Goal: Information Seeking & Learning: Learn about a topic

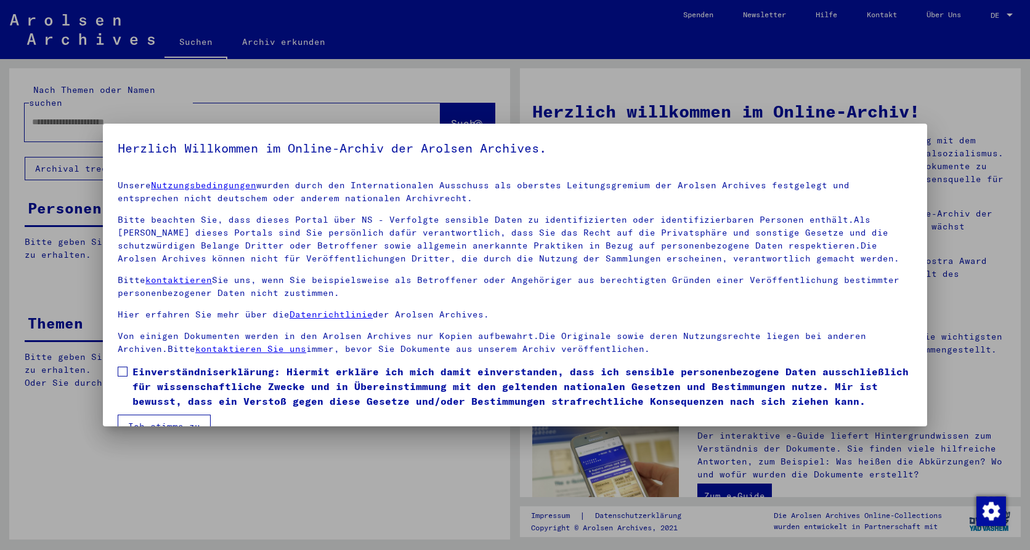
drag, startPoint x: 122, startPoint y: 373, endPoint x: 135, endPoint y: 417, distance: 46.4
click at [122, 373] on span at bounding box center [123, 372] width 10 height 10
click at [140, 432] on div at bounding box center [515, 275] width 1030 height 550
click at [140, 426] on button "Ich stimme zu" at bounding box center [164, 426] width 93 height 23
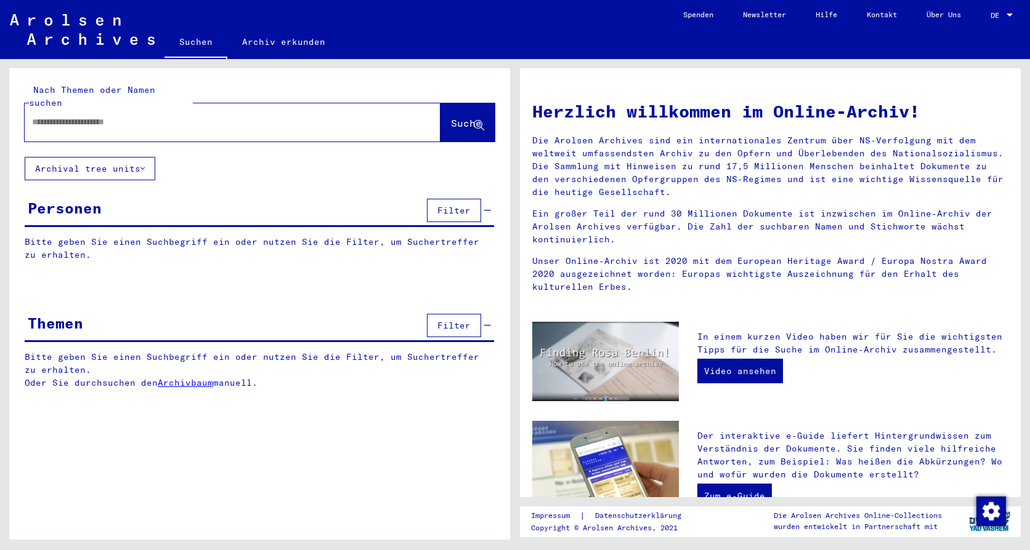
click at [63, 116] on input "text" at bounding box center [217, 122] width 371 height 13
type input "**********"
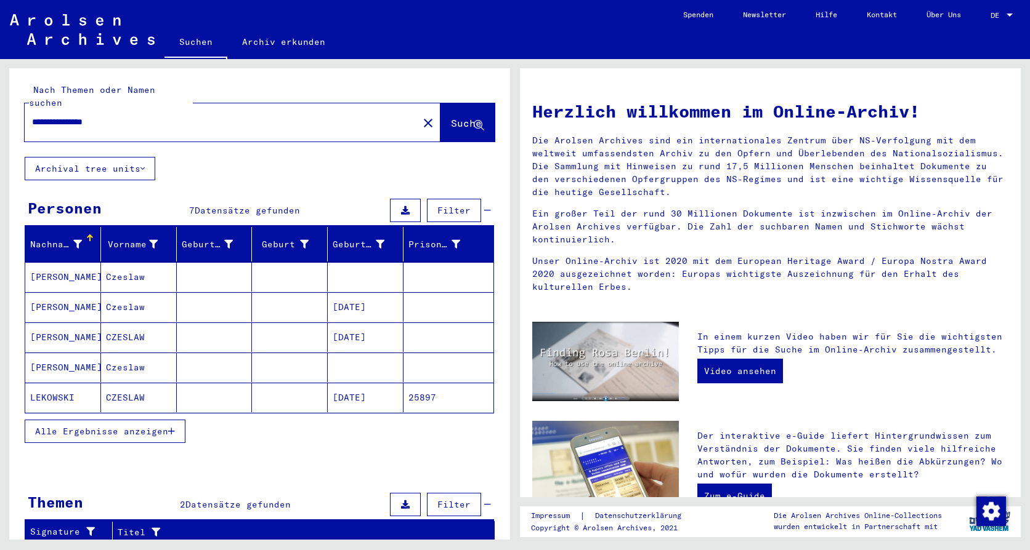
click at [123, 386] on mat-cell "CZESLAW" at bounding box center [139, 398] width 76 height 30
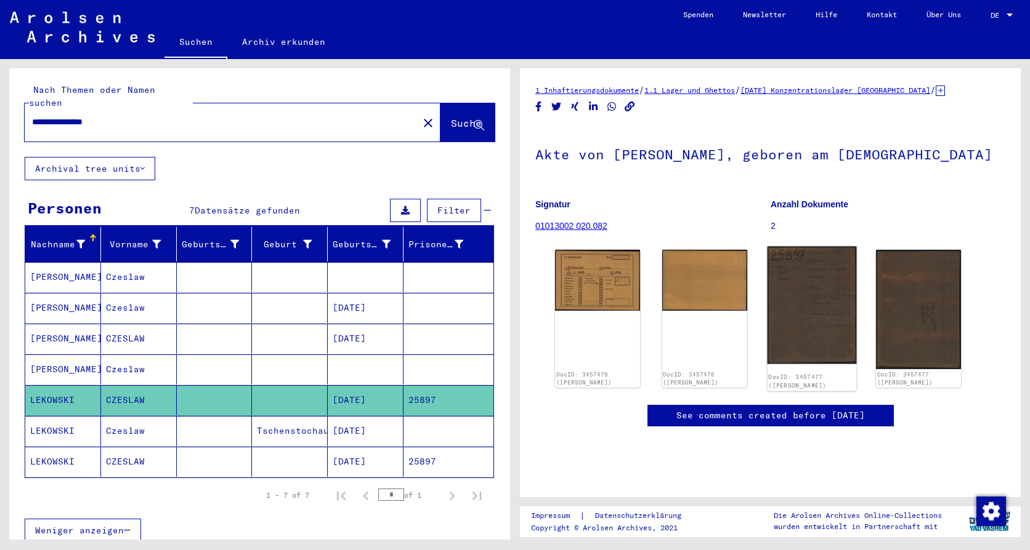
click at [807, 305] on img at bounding box center [811, 306] width 89 height 118
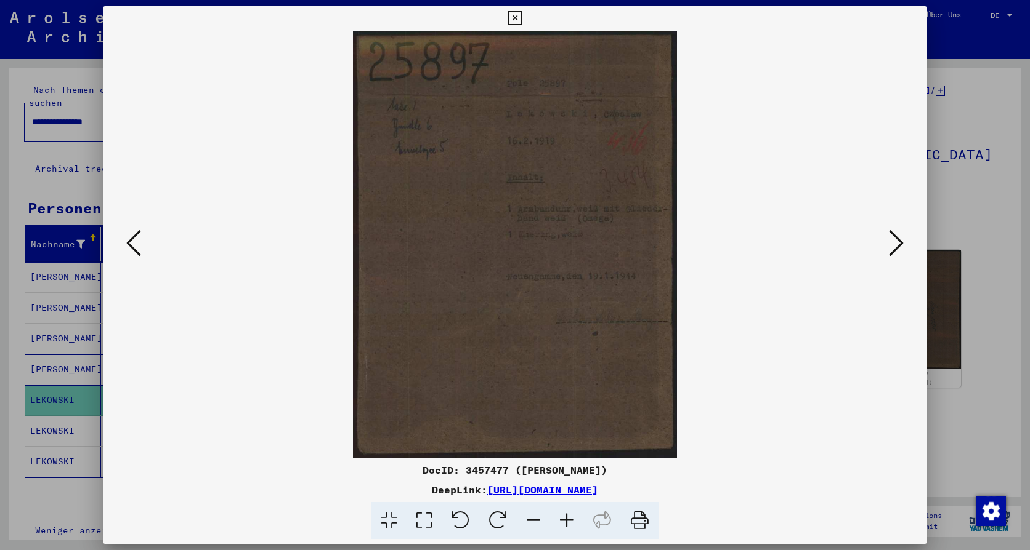
drag, startPoint x: 514, startPoint y: 17, endPoint x: 510, endPoint y: 25, distance: 8.6
click at [514, 17] on icon at bounding box center [514, 18] width 14 height 15
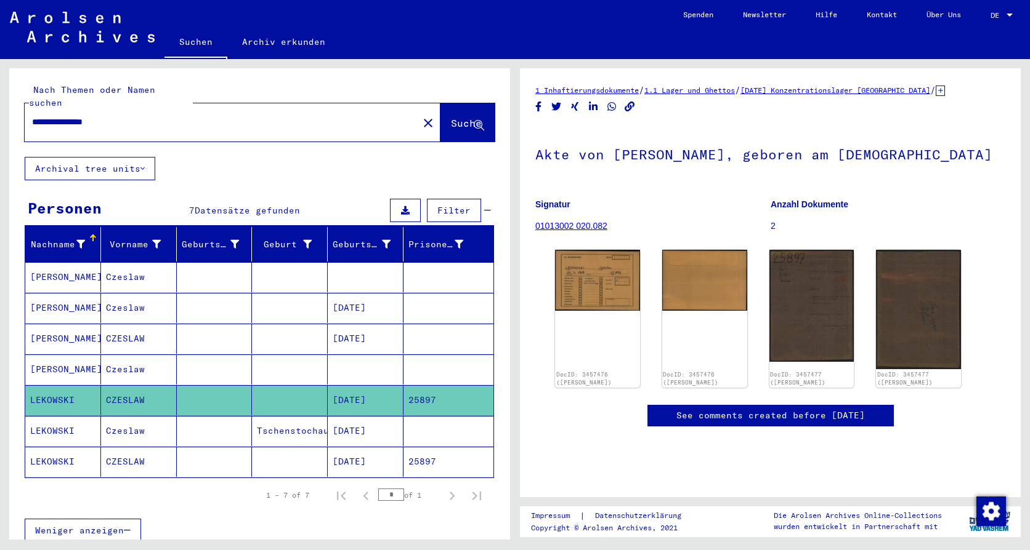
click at [419, 452] on mat-cell "25897" at bounding box center [448, 462] width 90 height 30
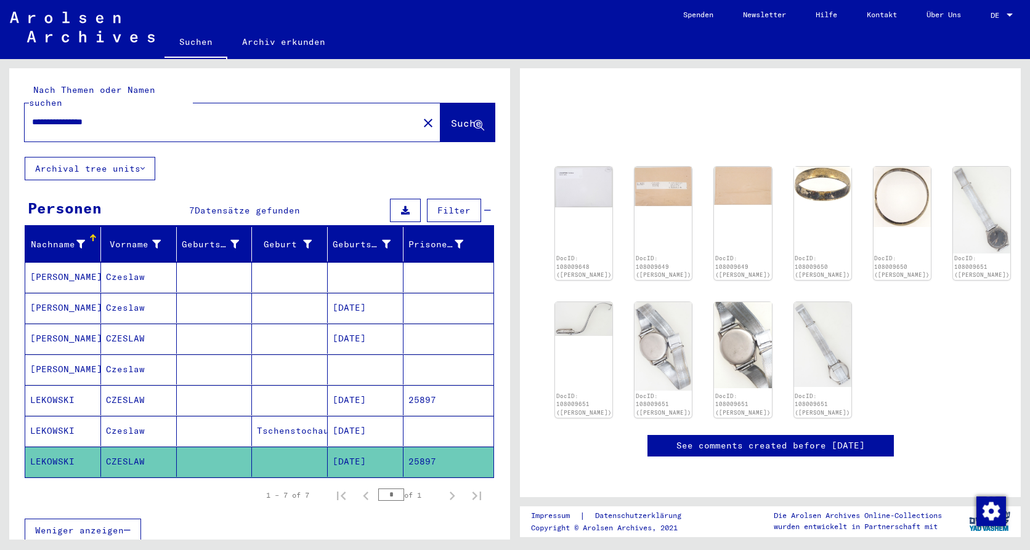
scroll to position [62, 0]
click at [580, 174] on img at bounding box center [584, 185] width 60 height 42
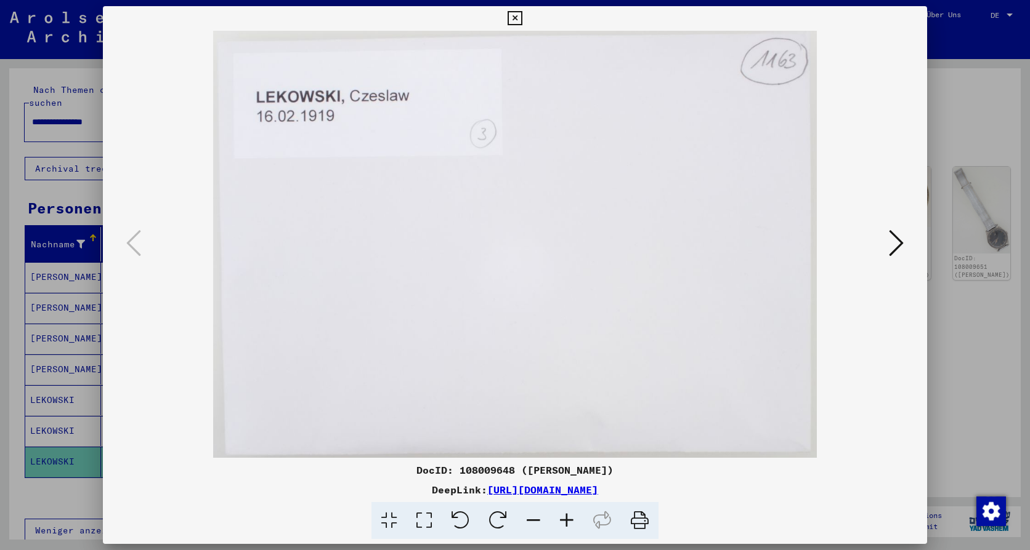
click at [515, 21] on icon at bounding box center [514, 18] width 14 height 15
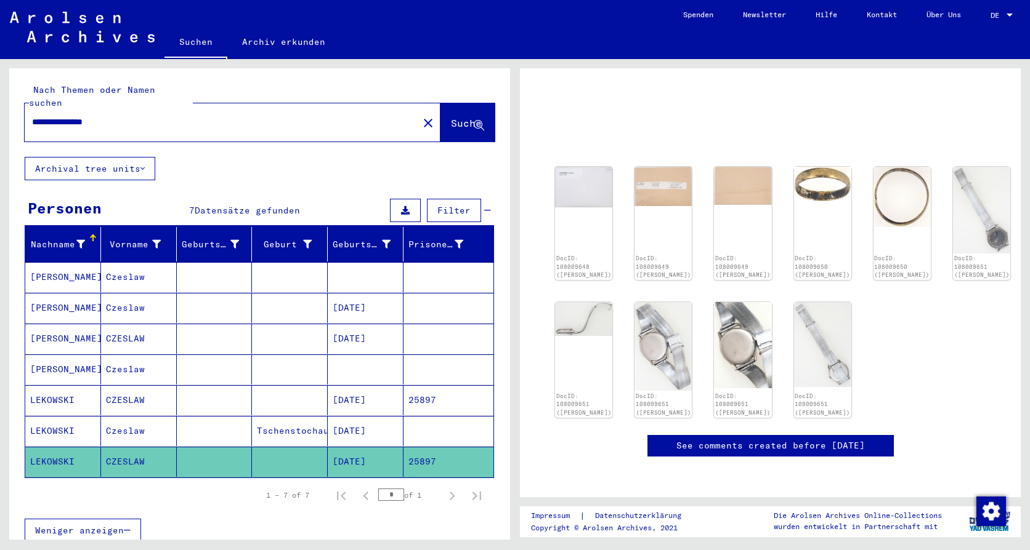
click at [355, 416] on mat-cell "[DATE]" at bounding box center [366, 431] width 76 height 30
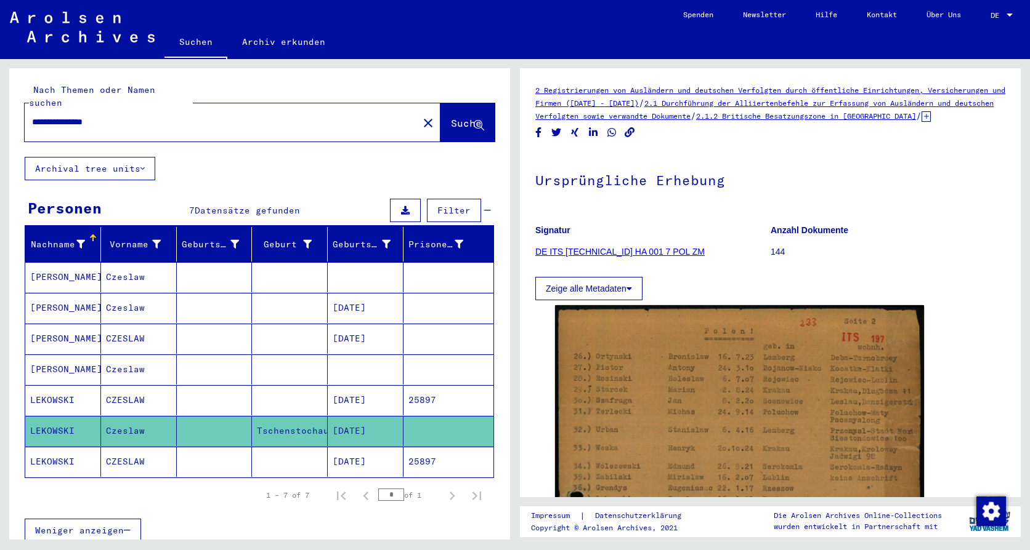
click at [921, 122] on icon at bounding box center [925, 116] width 9 height 10
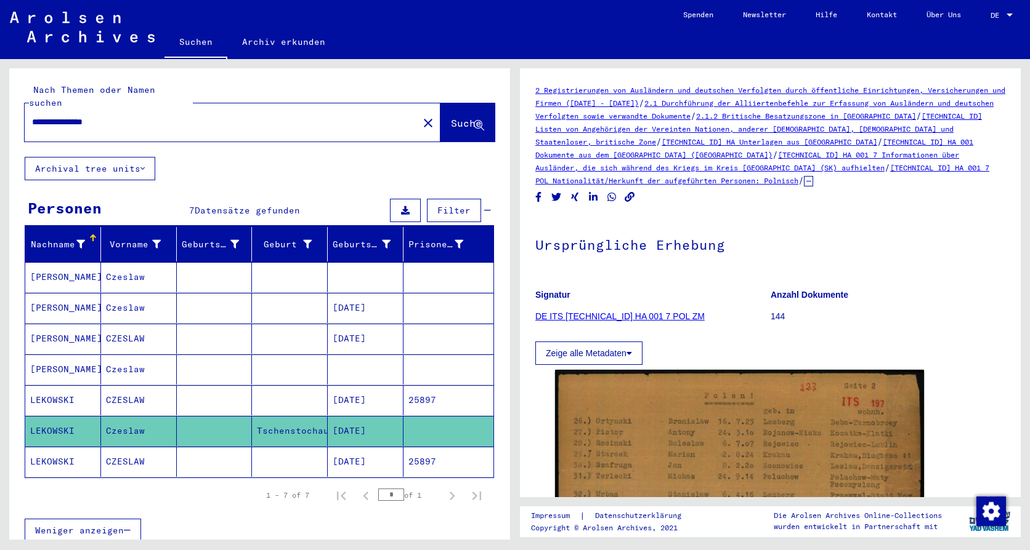
click at [631, 316] on link "DE ITS [TECHNICAL_ID] HA 001 7 POL ZM" at bounding box center [619, 317] width 169 height 10
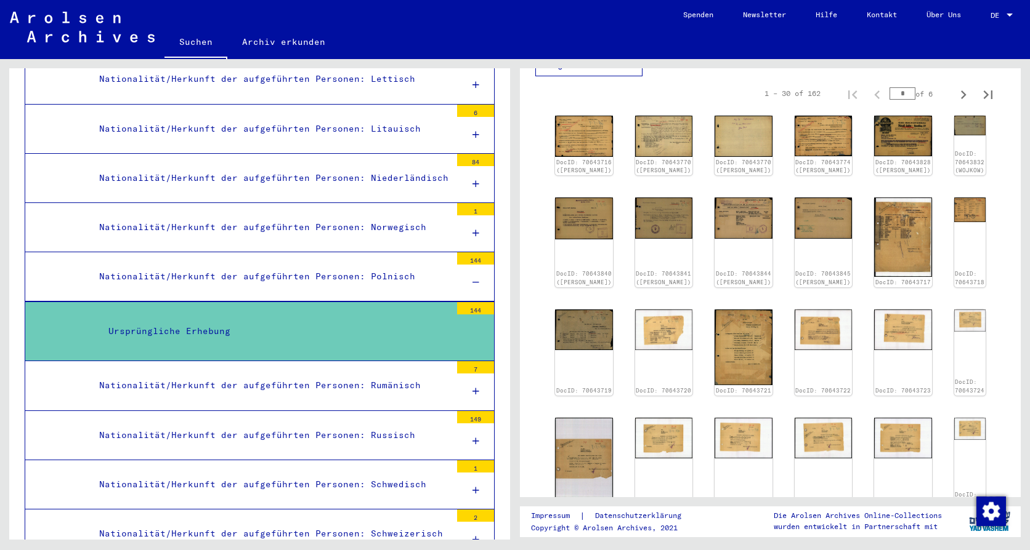
scroll to position [308, 0]
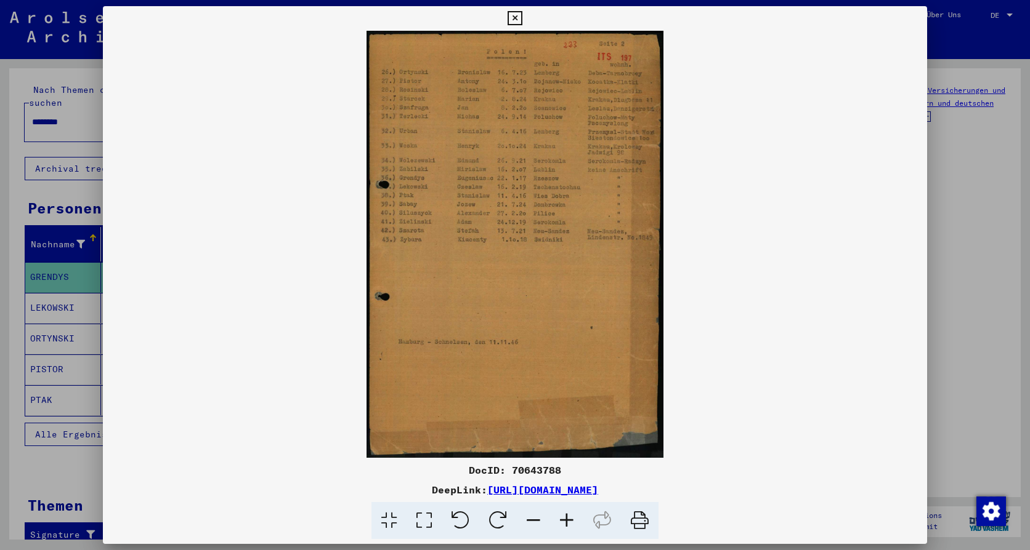
click at [518, 19] on icon at bounding box center [514, 18] width 14 height 15
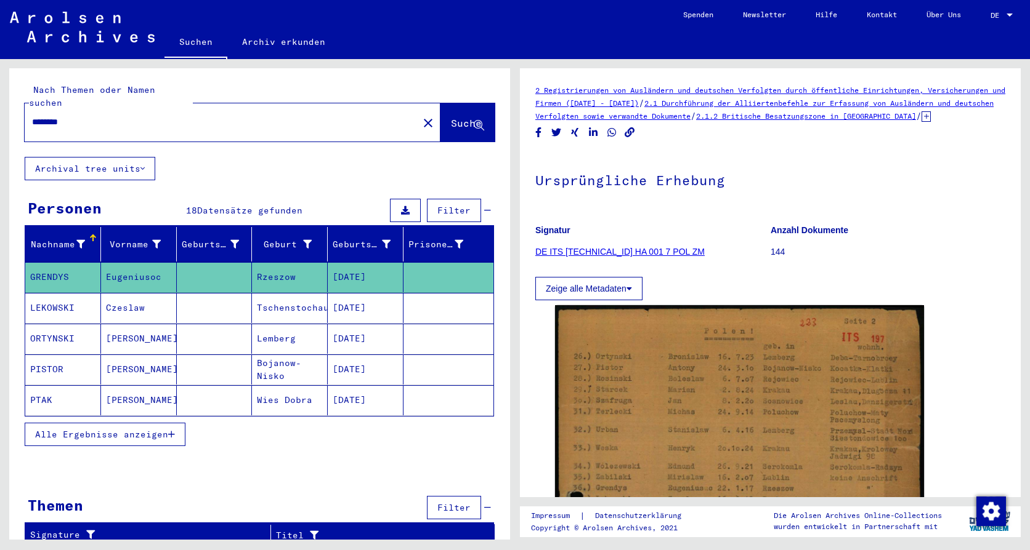
click at [591, 257] on link "DE ITS [TECHNICAL_ID] HA 001 7 POL ZM" at bounding box center [619, 252] width 169 height 10
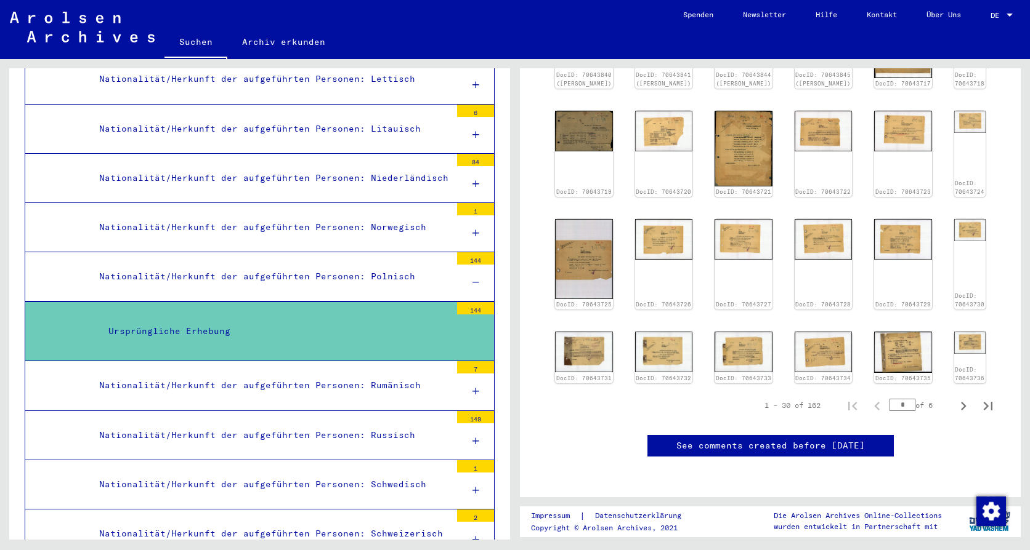
scroll to position [677, 0]
click at [954, 398] on icon "Next page" at bounding box center [962, 406] width 17 height 17
type input "*"
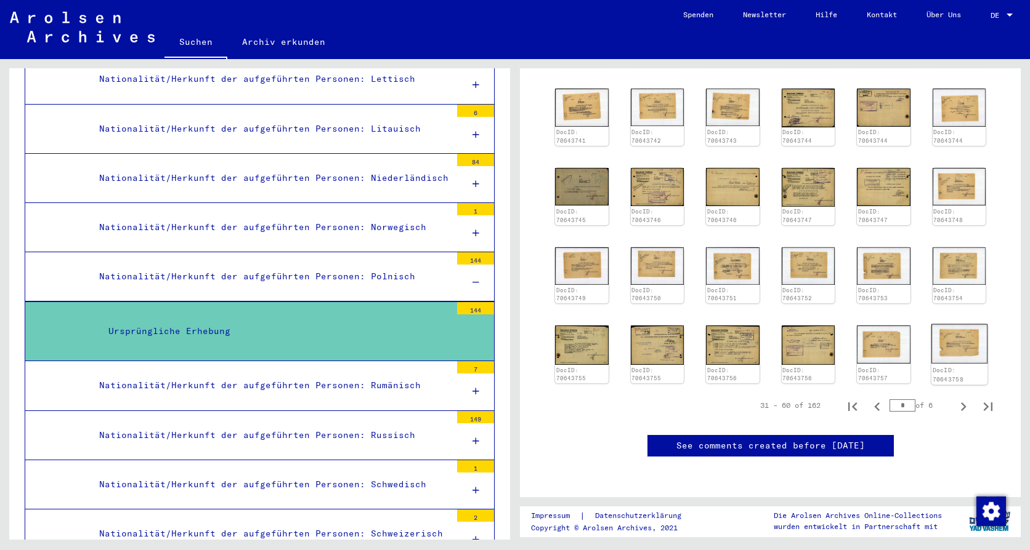
scroll to position [431, 0]
click at [961, 403] on icon "Next page" at bounding box center [964, 407] width 6 height 9
type input "*"
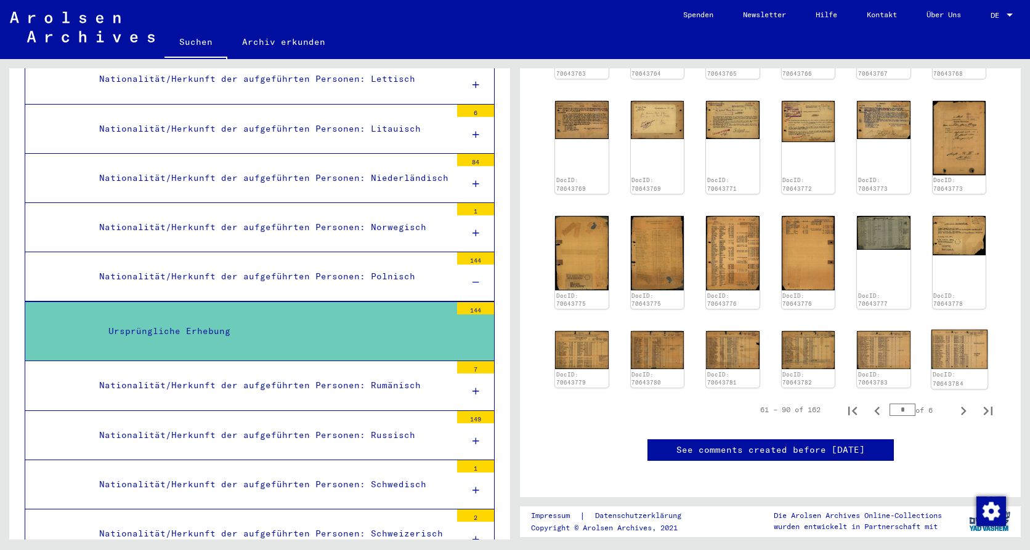
click at [954, 330] on img at bounding box center [958, 349] width 56 height 39
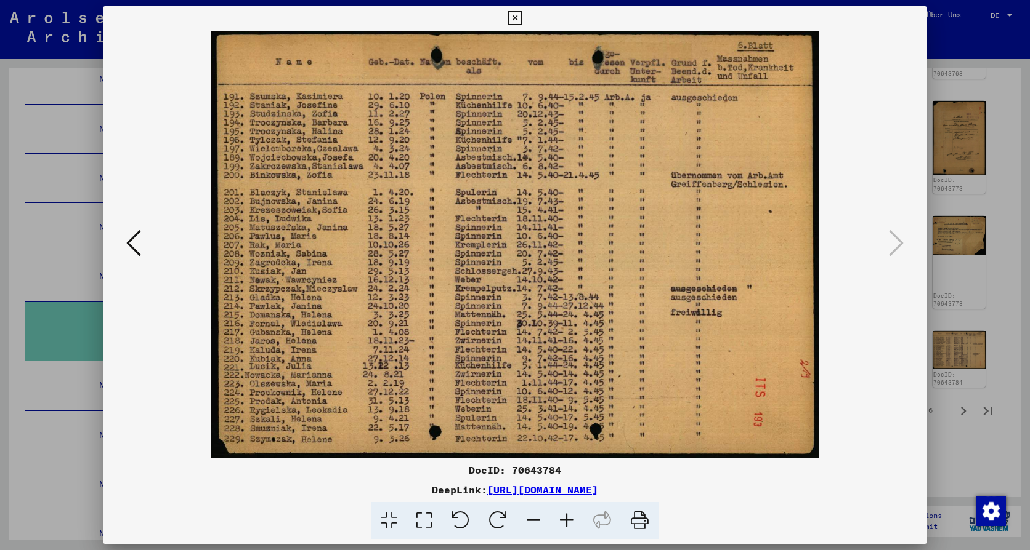
scroll to position [468, 0]
click at [953, 379] on div at bounding box center [515, 275] width 1030 height 550
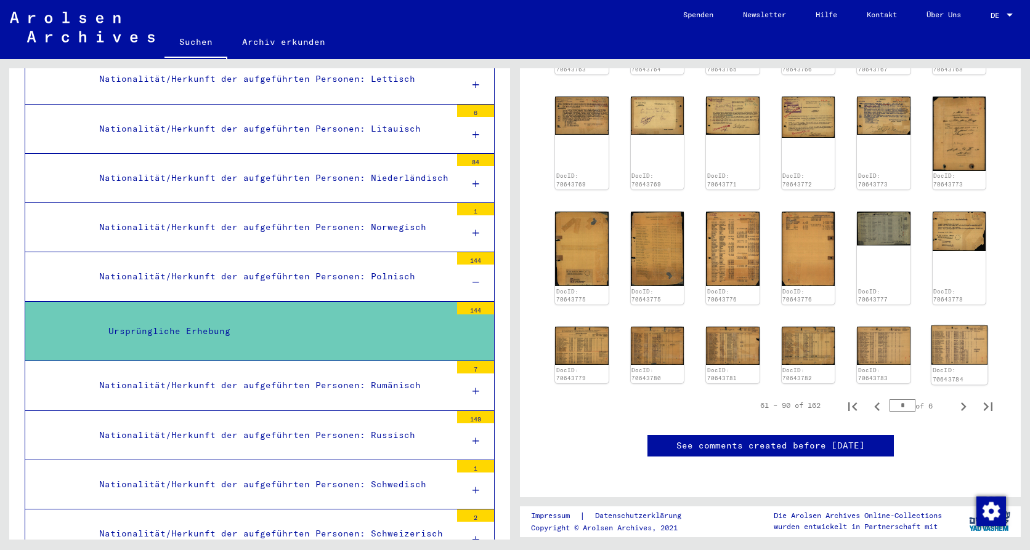
scroll to position [469, 0]
click at [954, 398] on icon "Next page" at bounding box center [962, 406] width 17 height 17
type input "*"
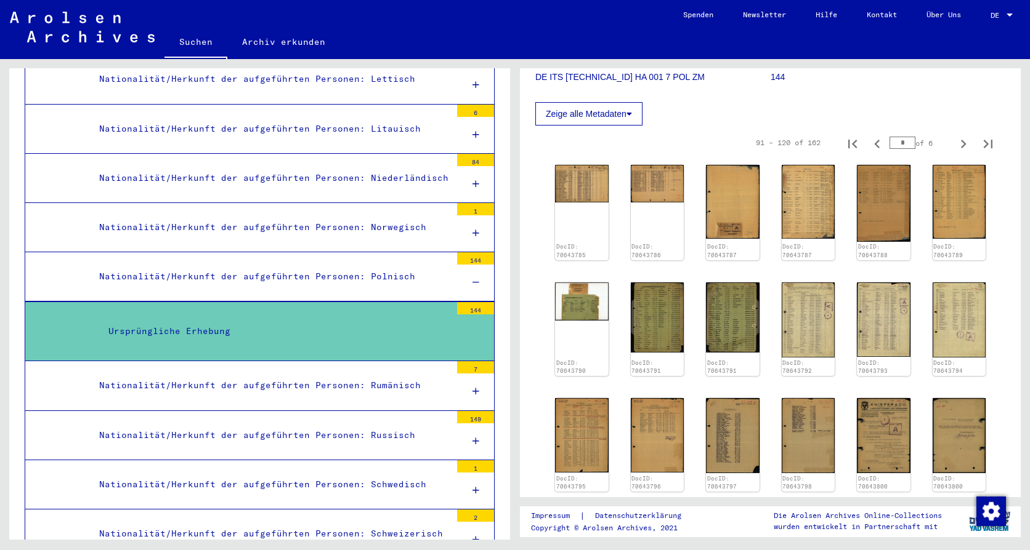
scroll to position [161, 0]
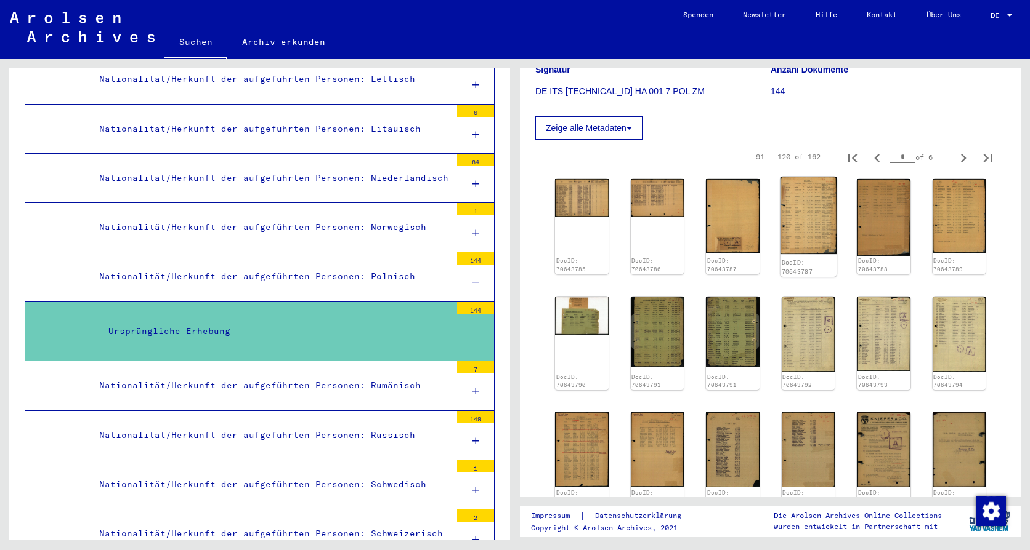
click at [809, 215] on img at bounding box center [808, 216] width 56 height 78
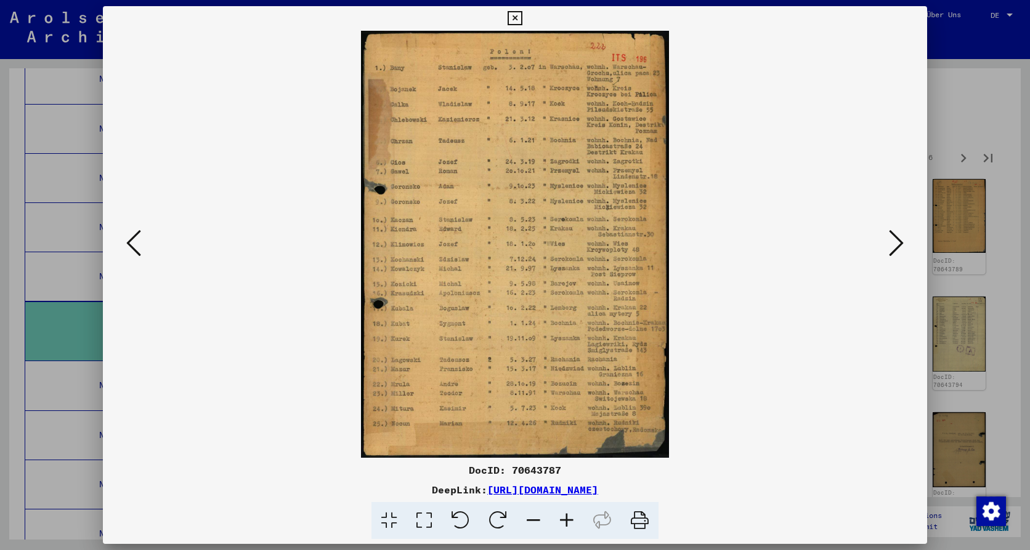
click at [134, 246] on icon at bounding box center [133, 243] width 15 height 30
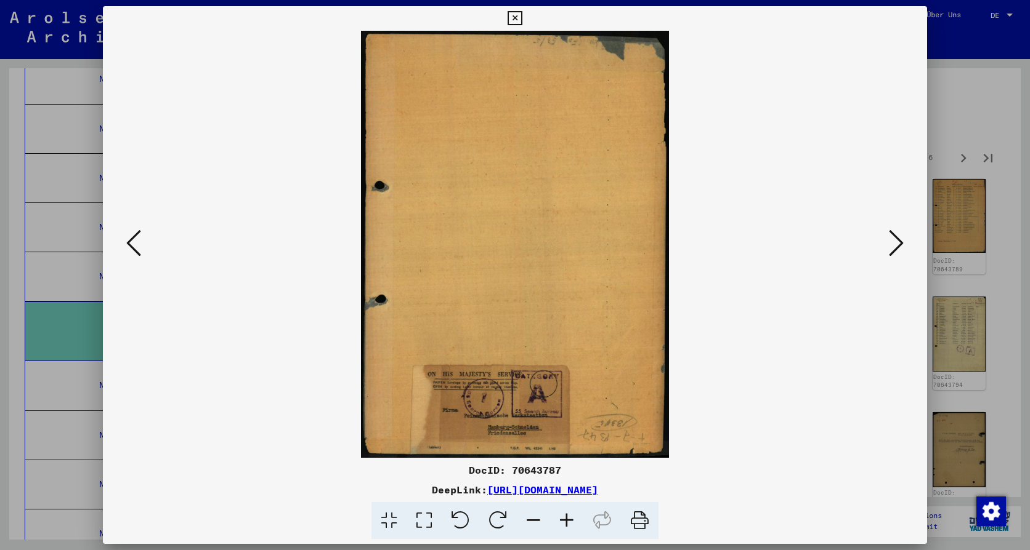
click at [129, 246] on icon at bounding box center [133, 243] width 15 height 30
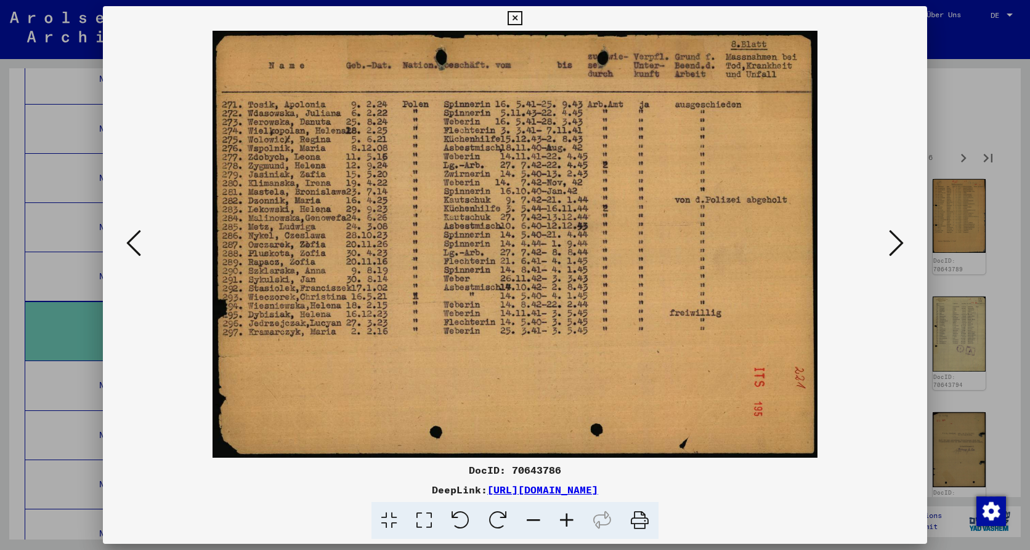
click at [898, 239] on icon at bounding box center [896, 243] width 15 height 30
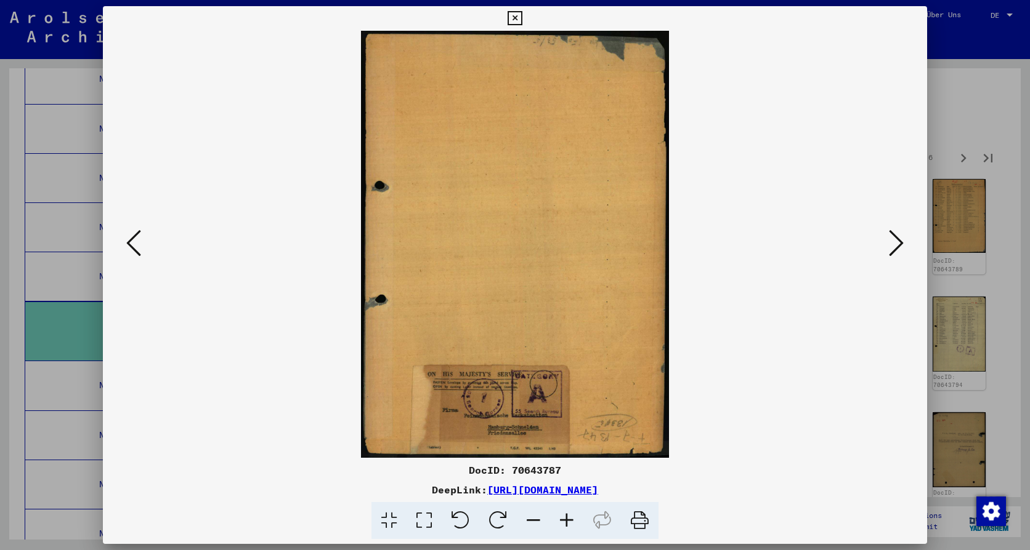
click at [898, 239] on icon at bounding box center [896, 243] width 15 height 30
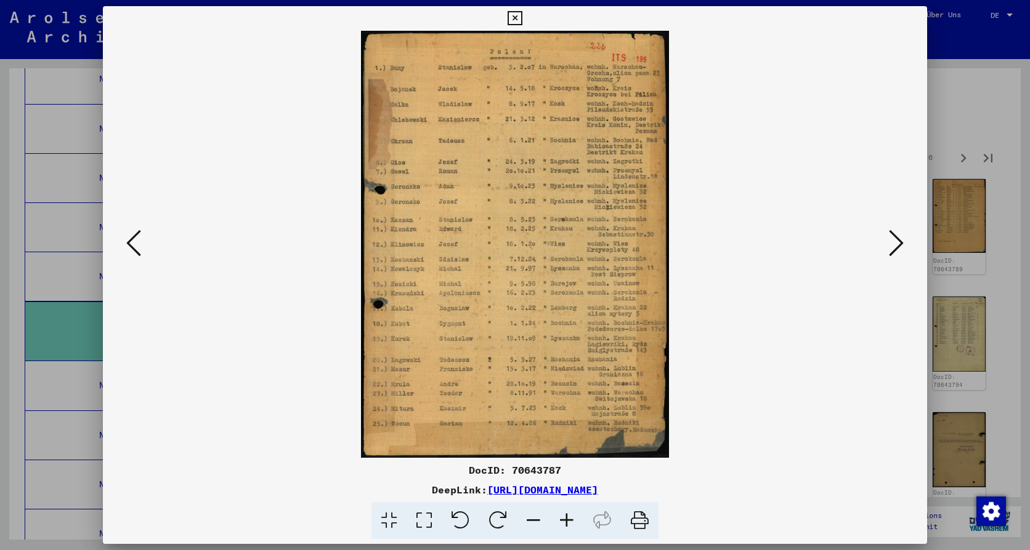
click at [131, 243] on icon at bounding box center [133, 243] width 15 height 30
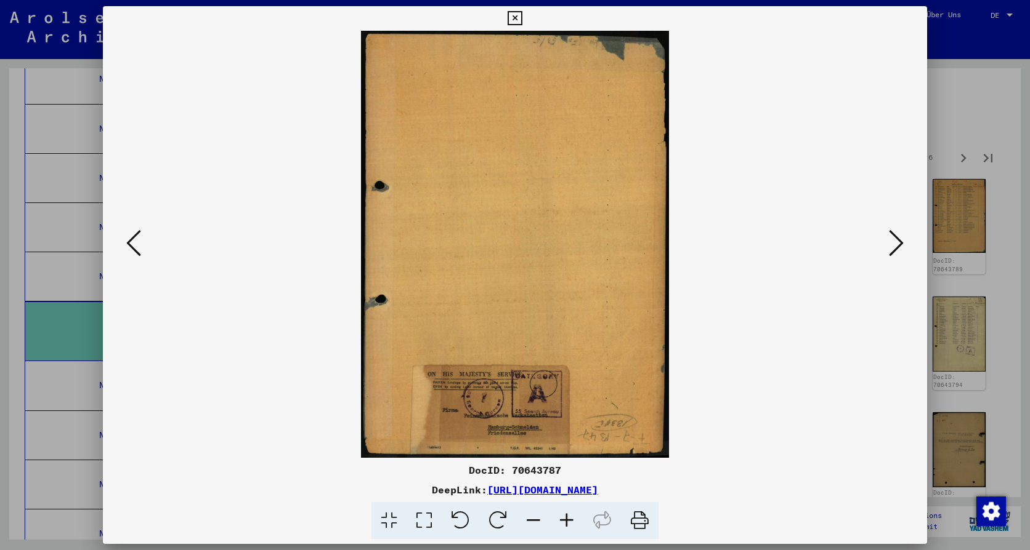
click at [897, 247] on icon at bounding box center [896, 243] width 15 height 30
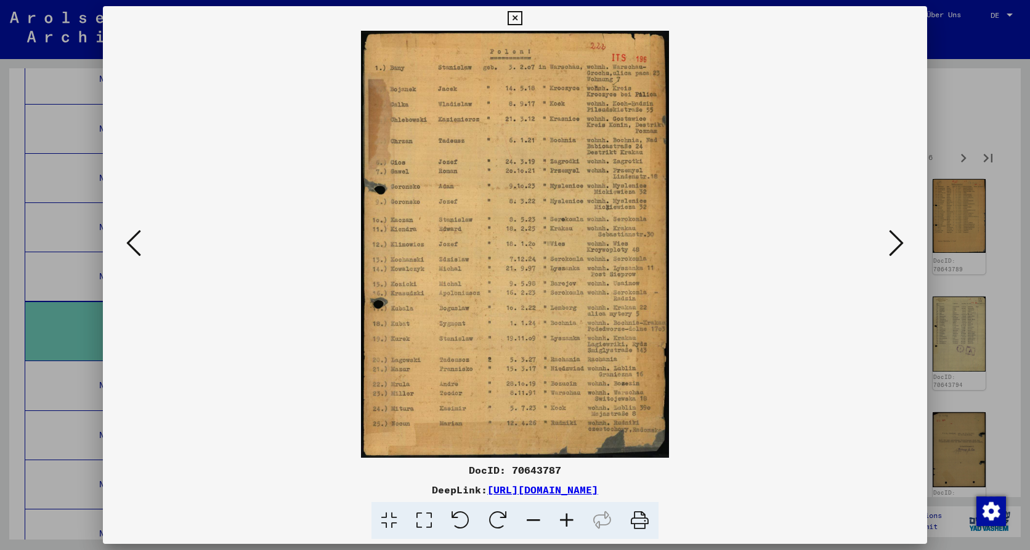
click at [897, 247] on icon at bounding box center [896, 243] width 15 height 30
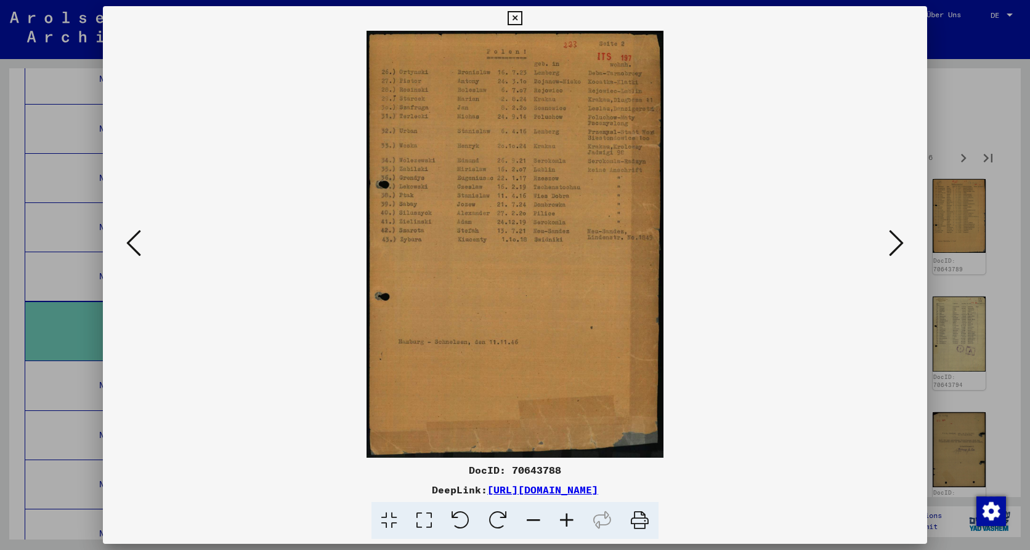
click at [897, 247] on icon at bounding box center [896, 243] width 15 height 30
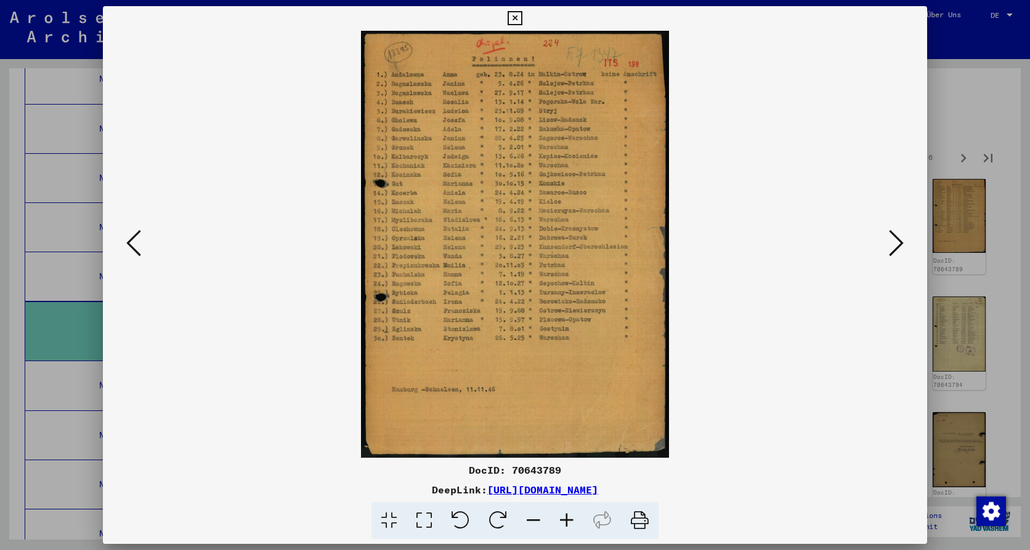
click at [518, 15] on icon at bounding box center [514, 18] width 14 height 15
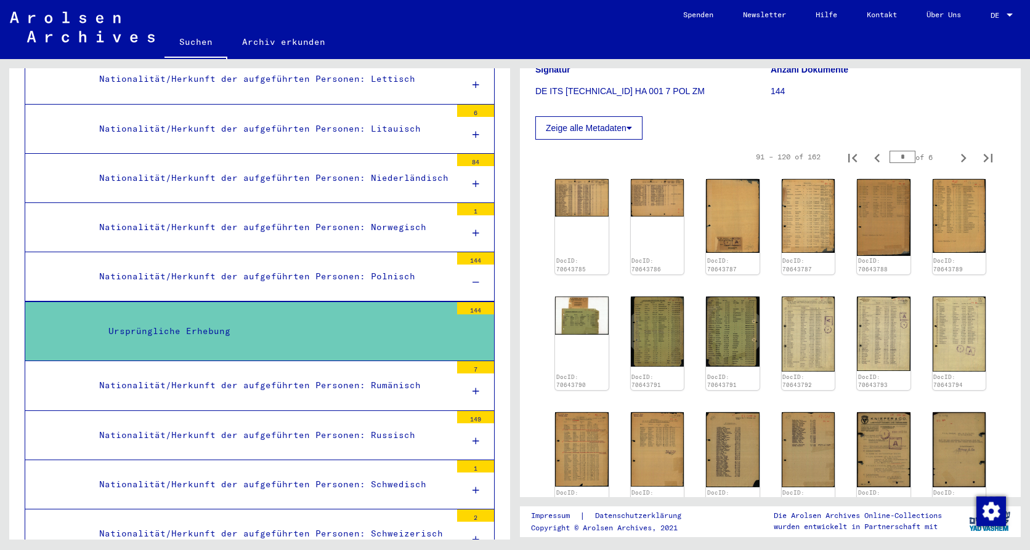
click at [94, 28] on img at bounding box center [82, 27] width 145 height 31
